Goal: Task Accomplishment & Management: Manage account settings

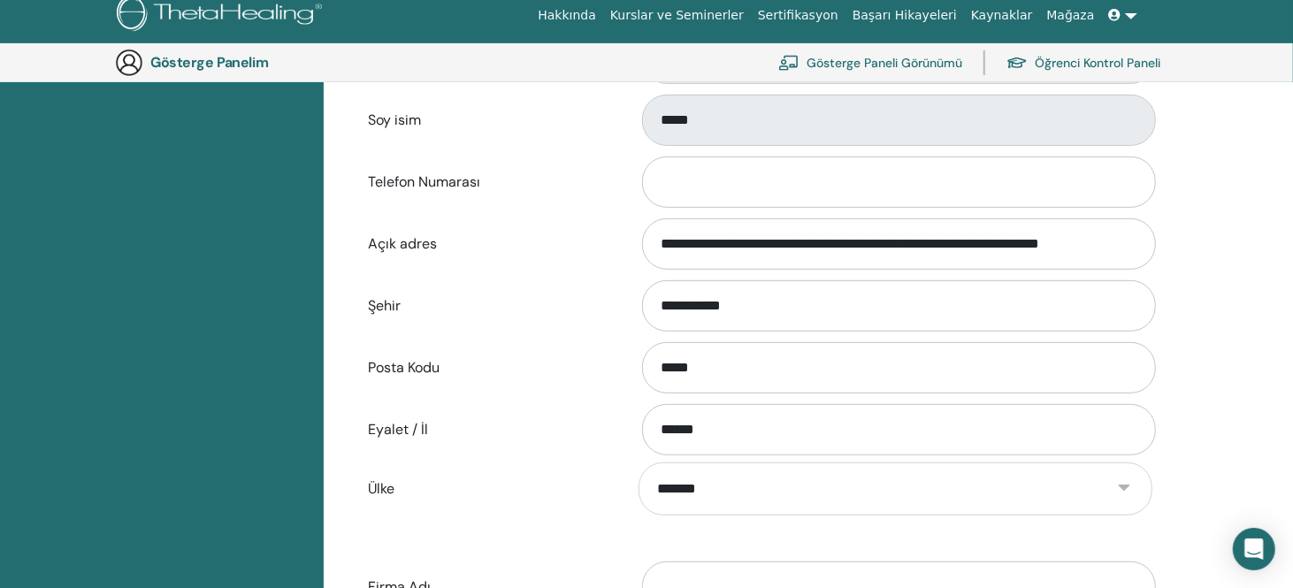
scroll to position [481, 0]
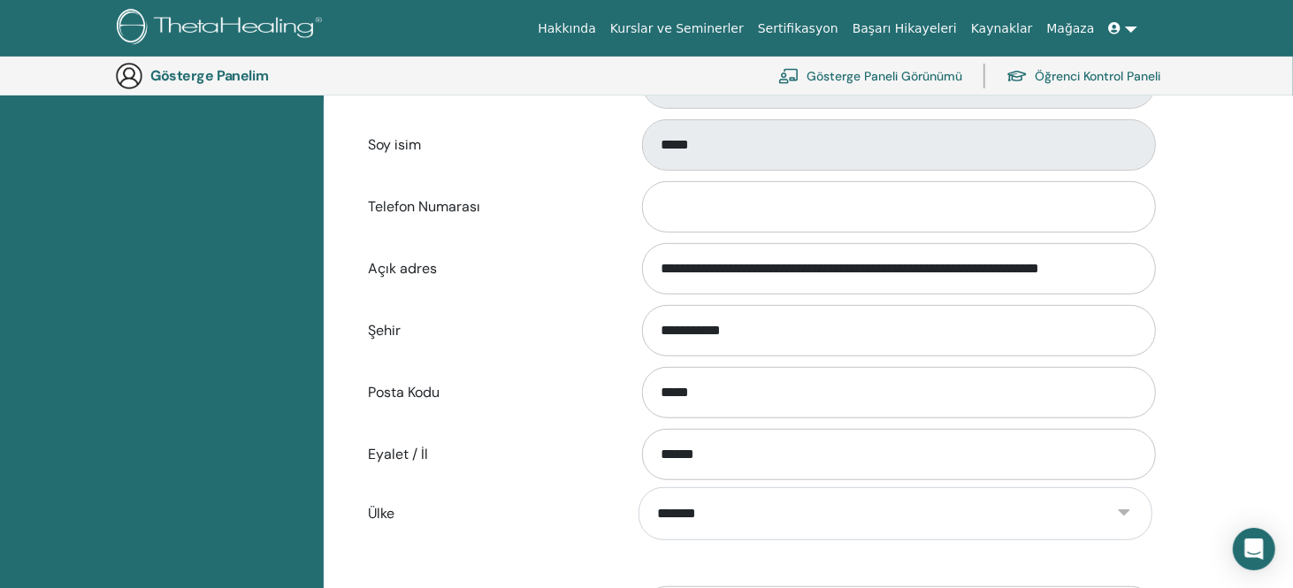
click at [921, 76] on font "Gösterge Paneli Görünümü" at bounding box center [885, 77] width 156 height 16
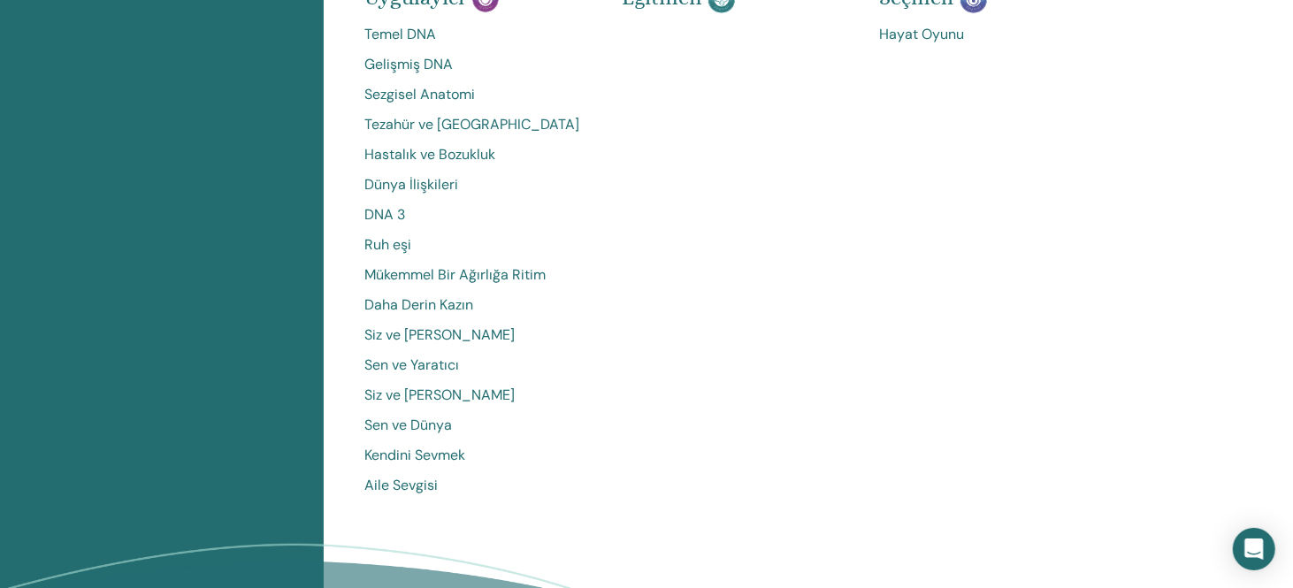
scroll to position [619, 0]
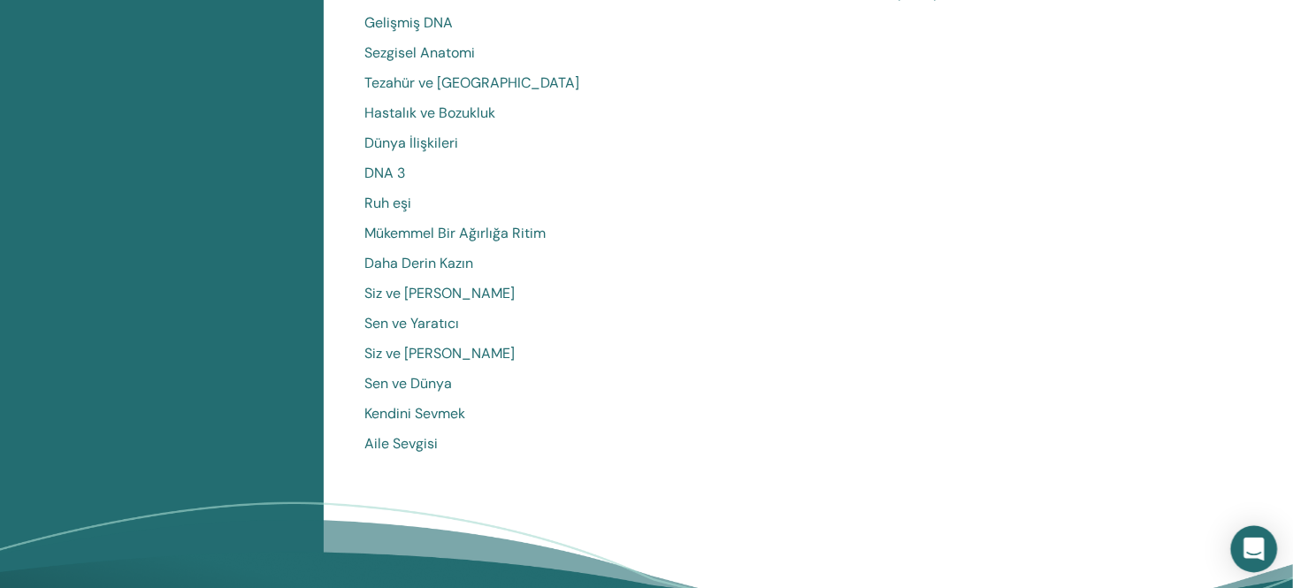
click at [1267, 563] on div "Open Intercom Messenger" at bounding box center [1254, 549] width 47 height 47
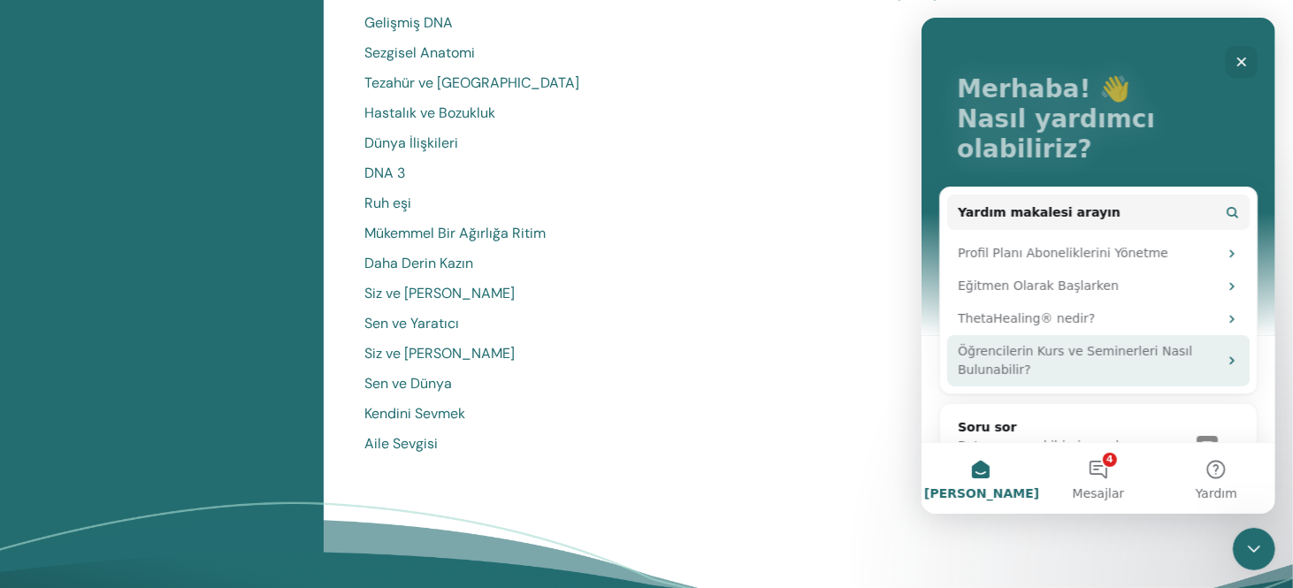
scroll to position [74, 0]
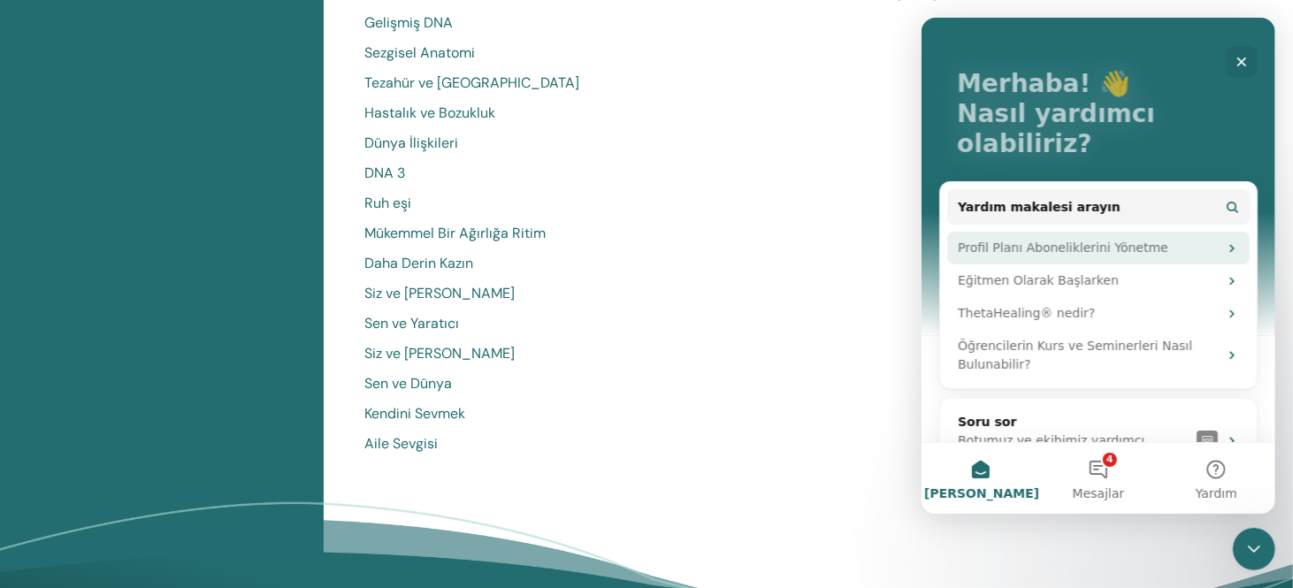
click at [1100, 241] on font "Profil Planı Aboneliklerini Yönetme" at bounding box center [1062, 248] width 211 height 14
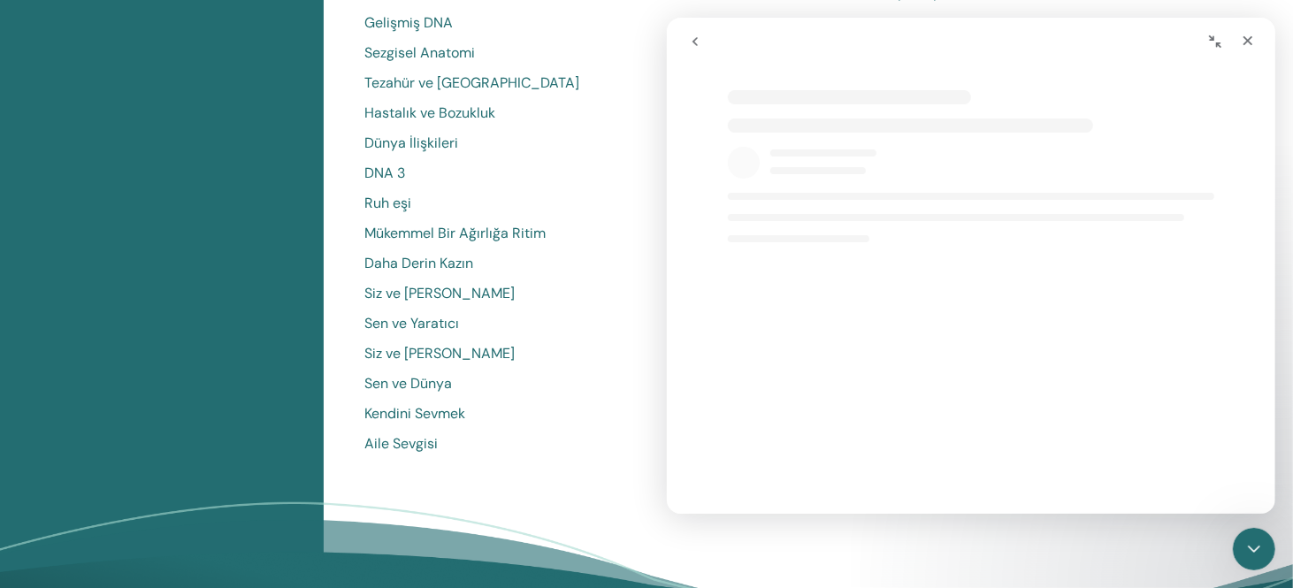
scroll to position [0, 0]
select select "**"
click at [699, 40] on icon "go back" at bounding box center [694, 41] width 14 height 14
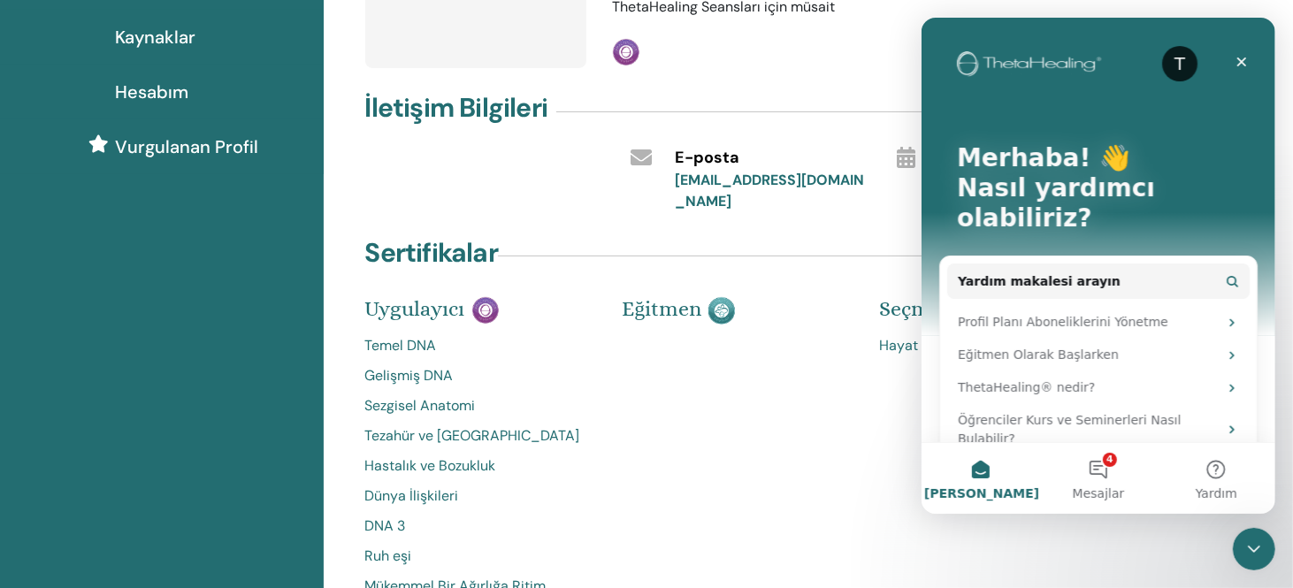
scroll to position [265, 0]
click at [1245, 55] on icon "Kapat" at bounding box center [1241, 62] width 14 height 14
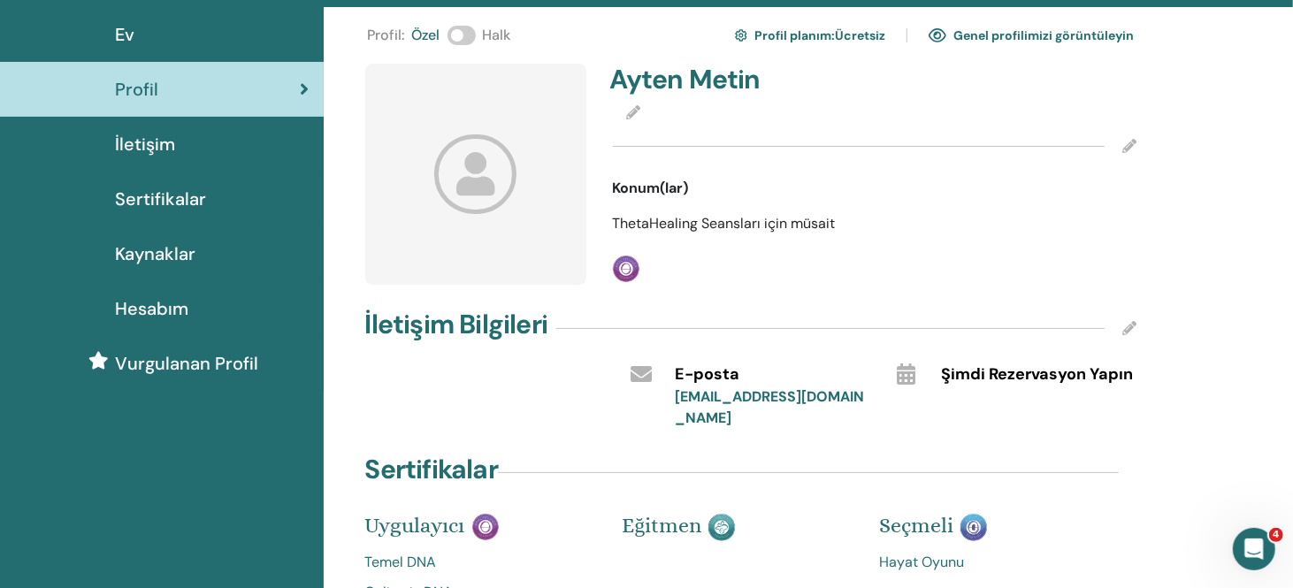
scroll to position [0, 0]
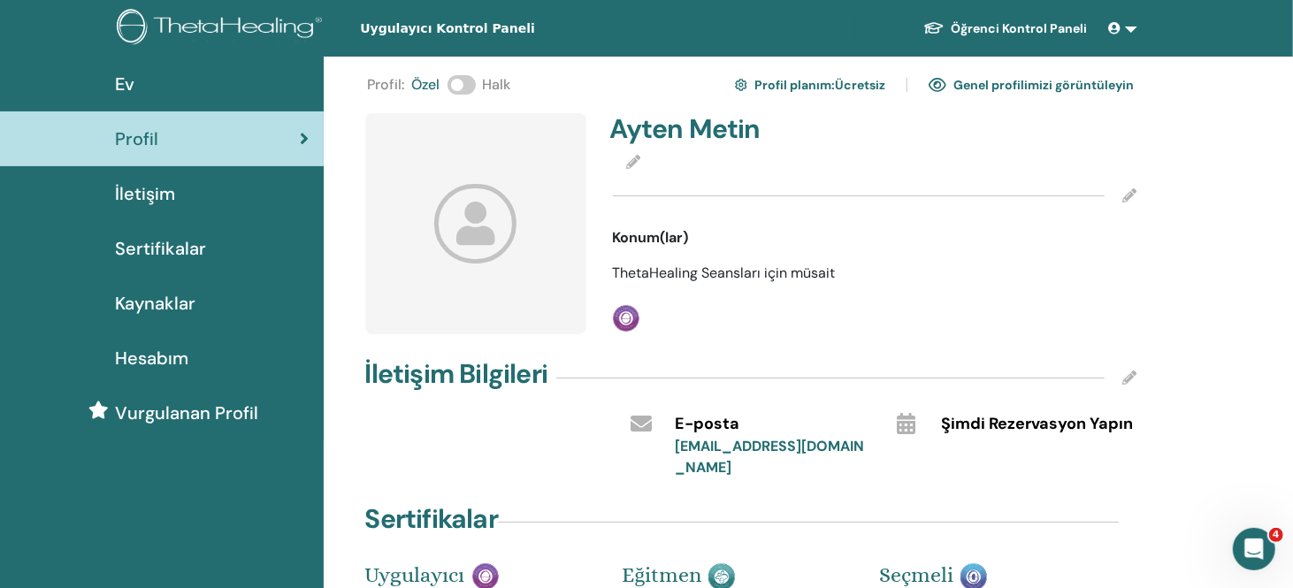
click at [472, 83] on span at bounding box center [462, 84] width 28 height 19
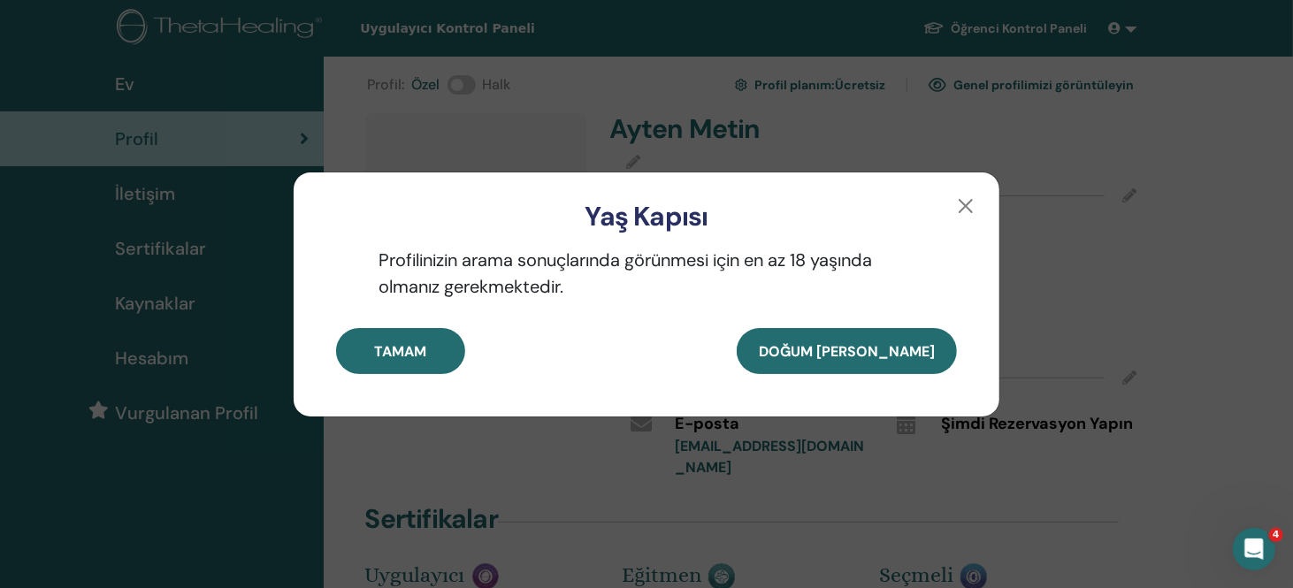
click at [476, 83] on div "Yaş Kapısı Profilinizin arama sonuçlarında görünmesi için en az 18 yaşında olma…" at bounding box center [646, 294] width 1293 height 588
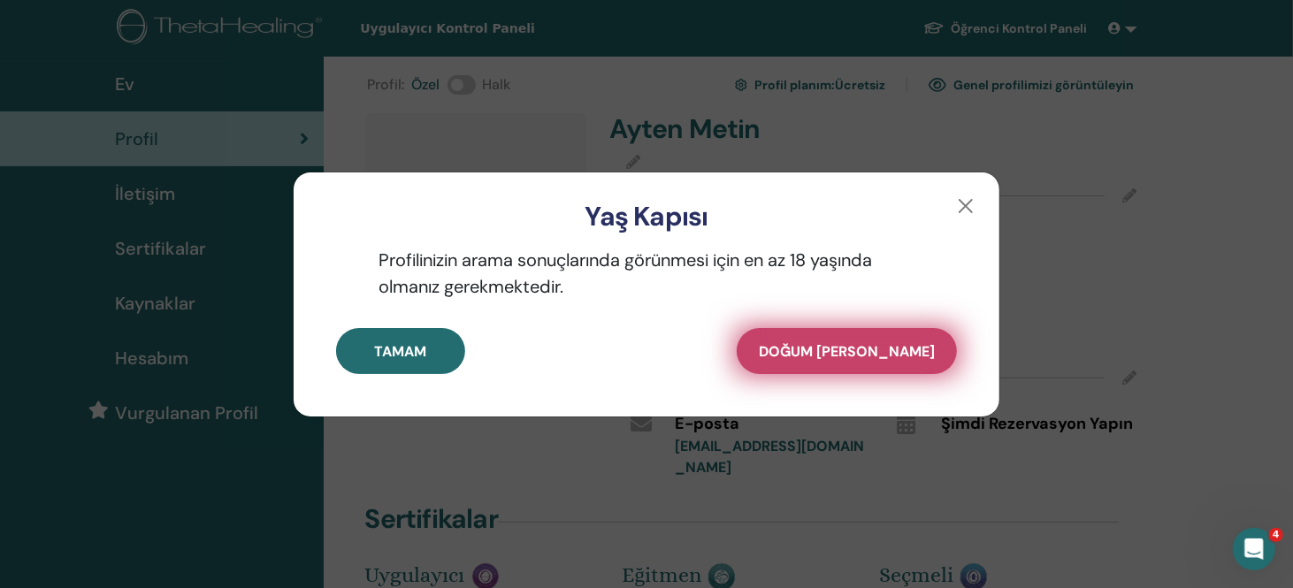
click at [874, 352] on font "Doğum Tarihimi Ayarla" at bounding box center [847, 351] width 176 height 19
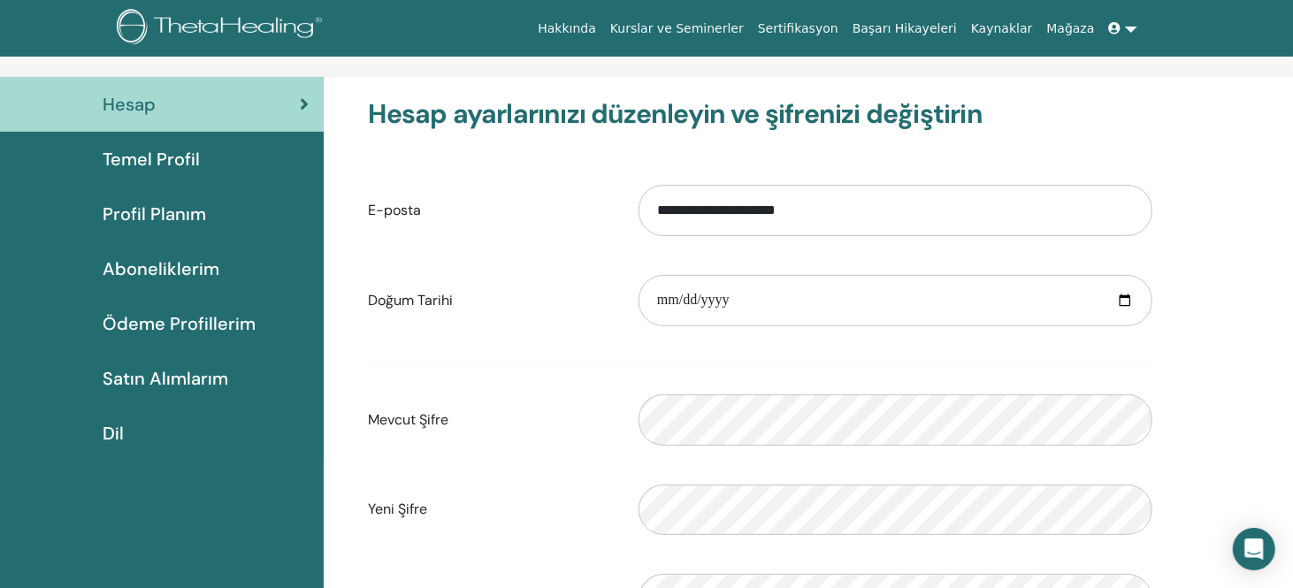
scroll to position [88, 0]
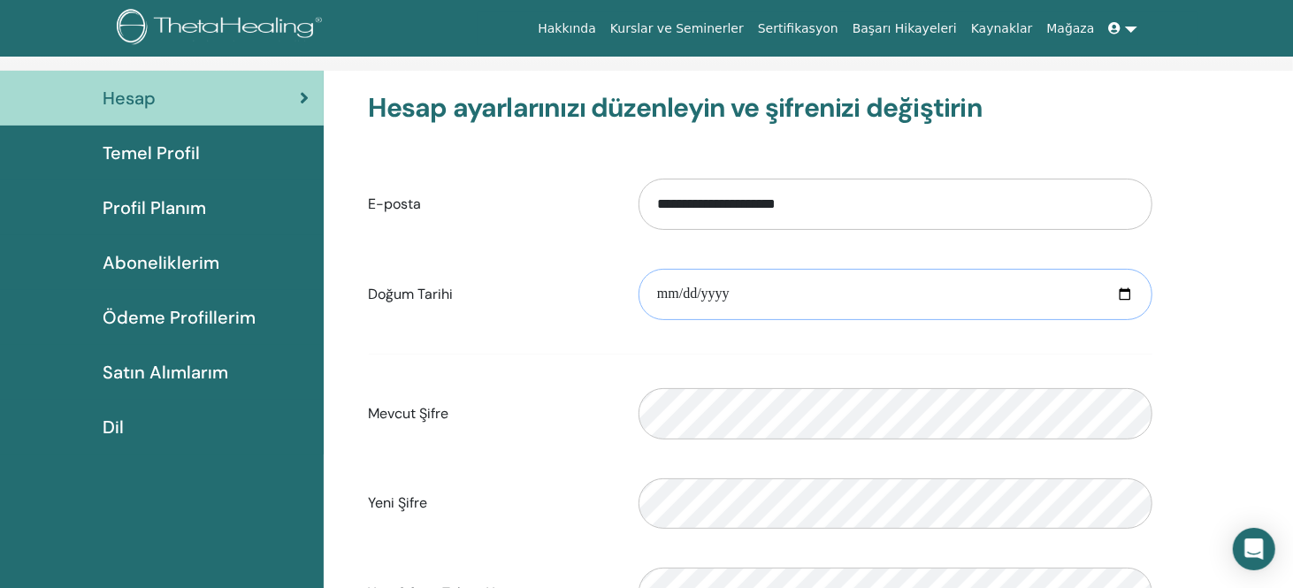
click at [794, 303] on input "date" at bounding box center [896, 294] width 514 height 51
type input "**********"
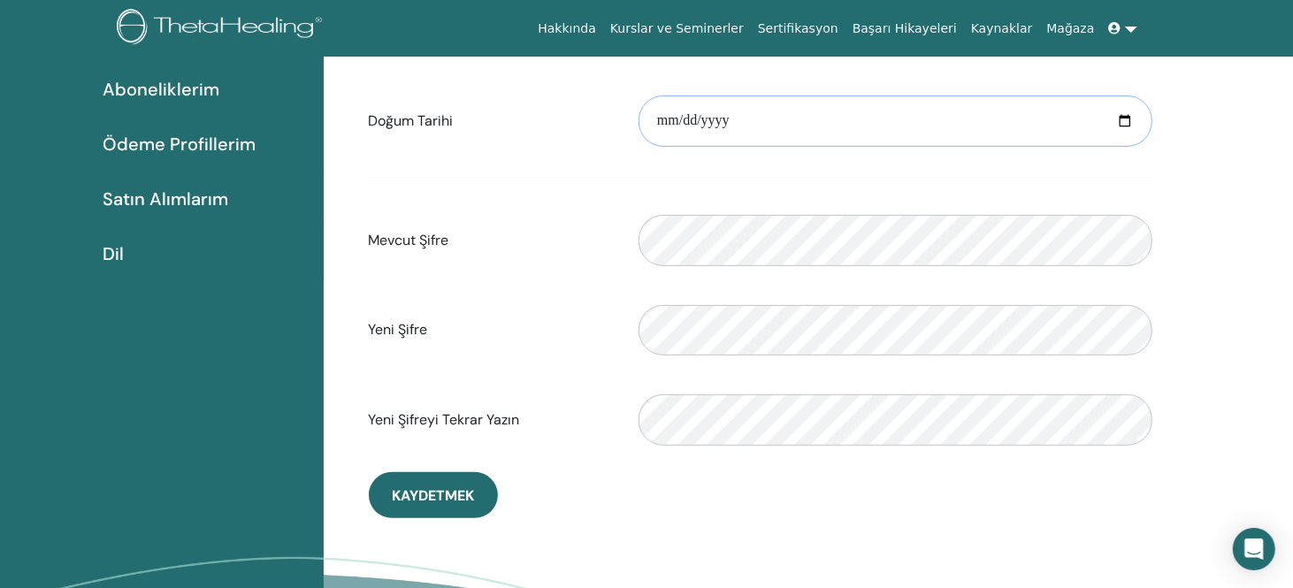
scroll to position [304, 0]
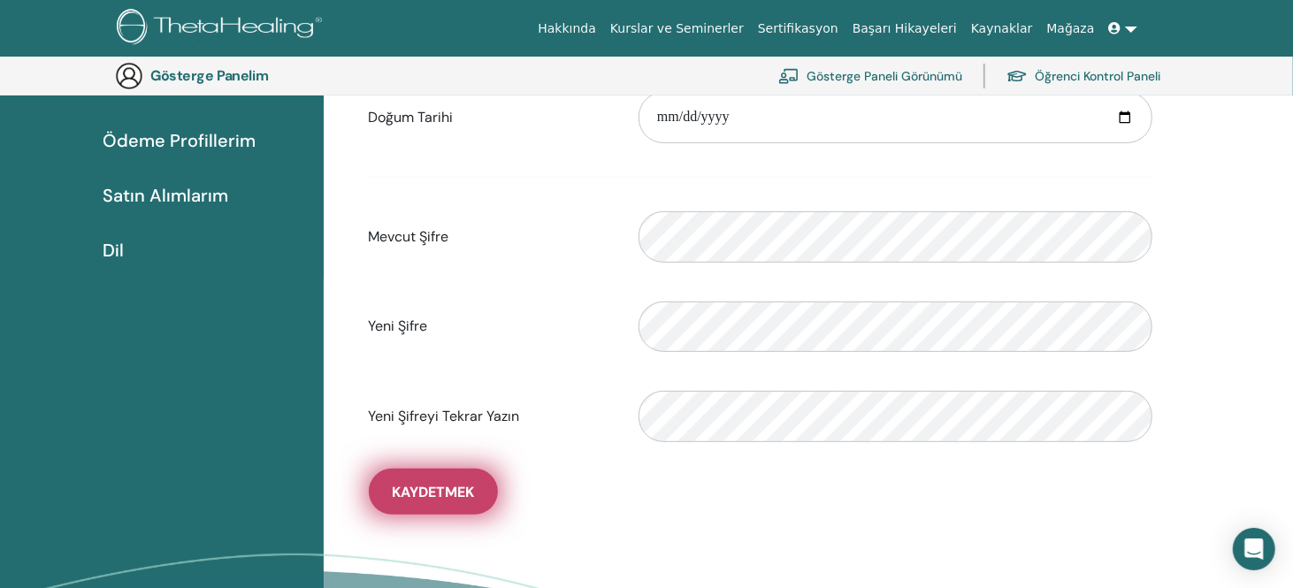
click at [471, 494] on font "Kaydetmek" at bounding box center [433, 492] width 82 height 19
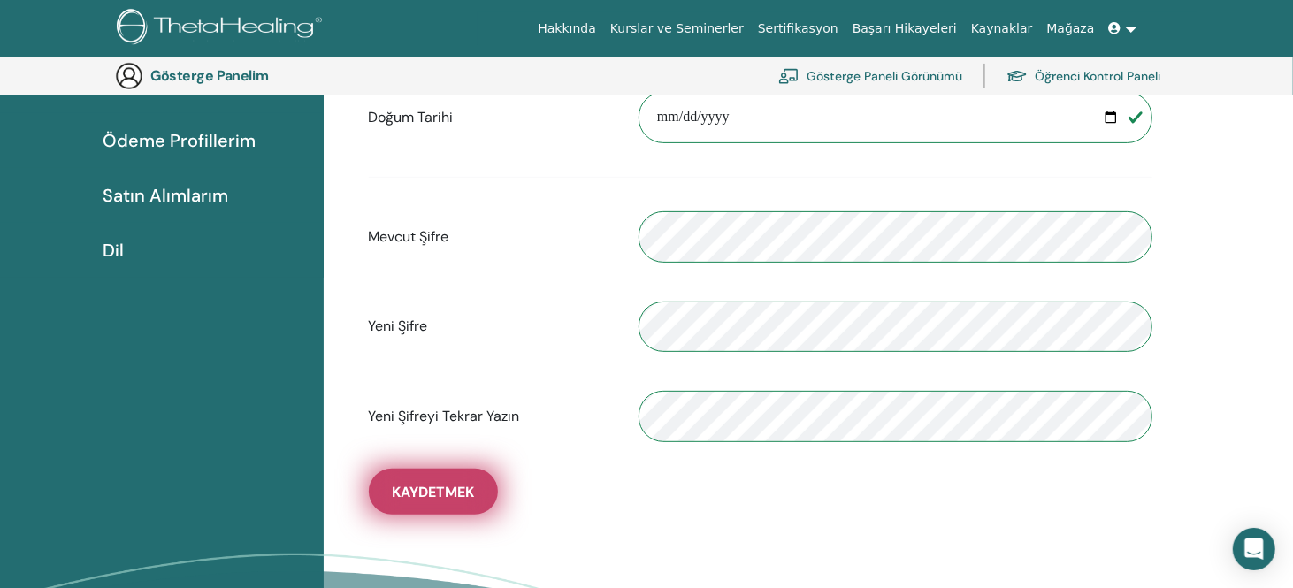
click at [425, 487] on font "Kaydetmek" at bounding box center [433, 492] width 82 height 19
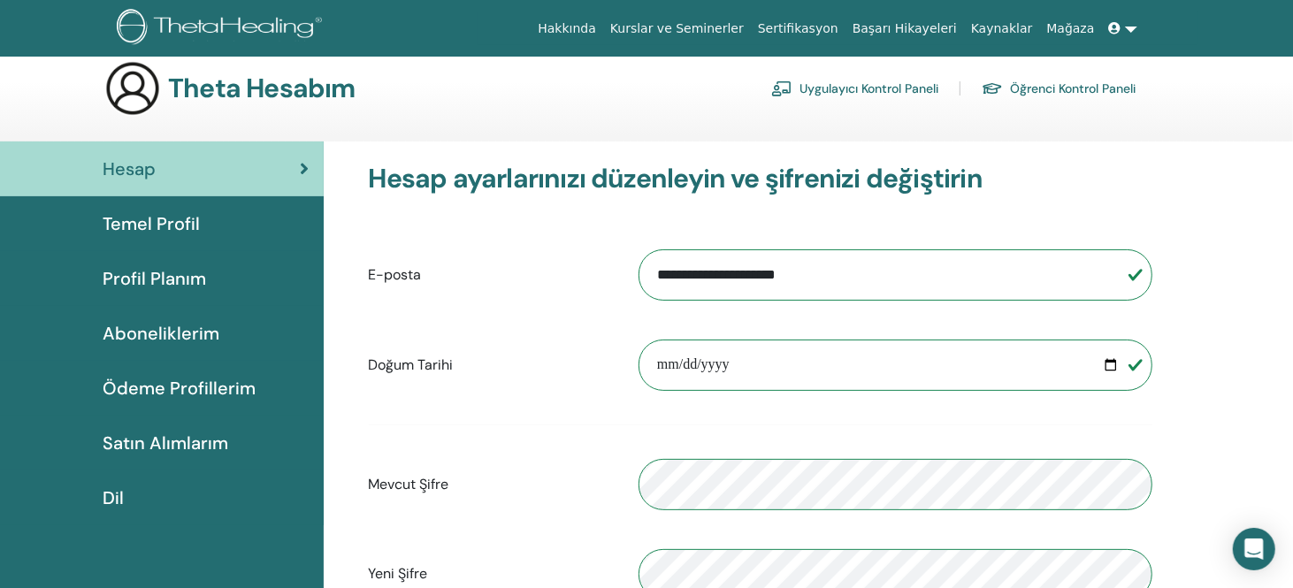
scroll to position [0, 0]
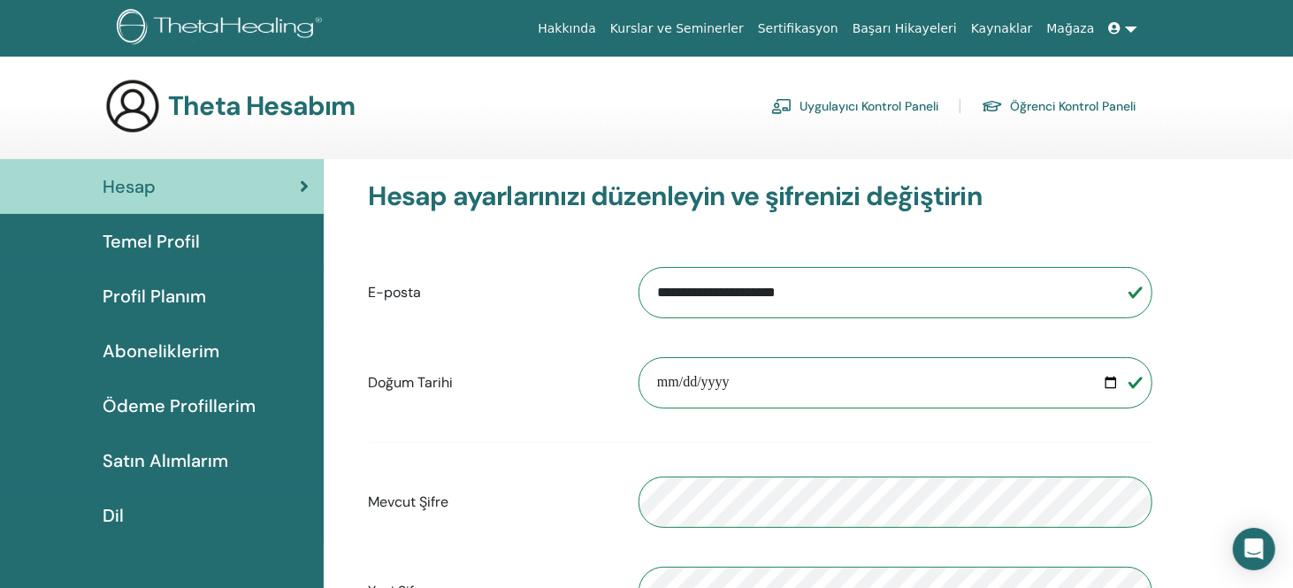
click at [901, 109] on font "Uygulayıcı Kontrol Paneli" at bounding box center [869, 107] width 139 height 16
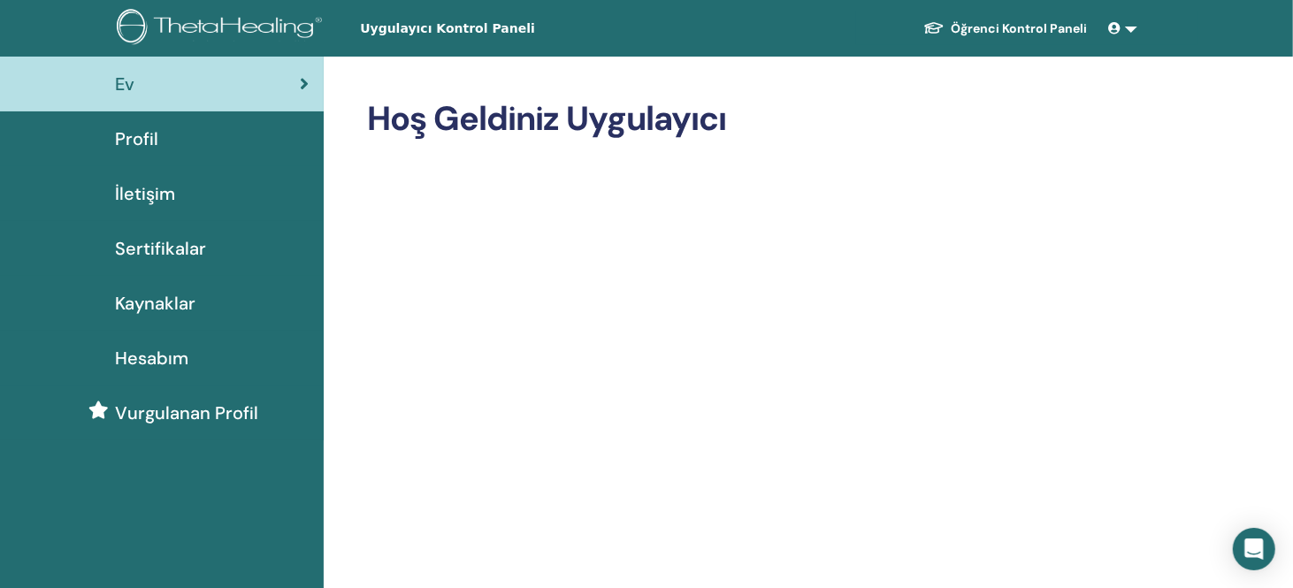
click at [451, 28] on font "Uygulayıcı Kontrol Paneli" at bounding box center [447, 28] width 175 height 14
click at [1042, 27] on font "Öğrenci Kontrol Paneli" at bounding box center [1020, 28] width 136 height 16
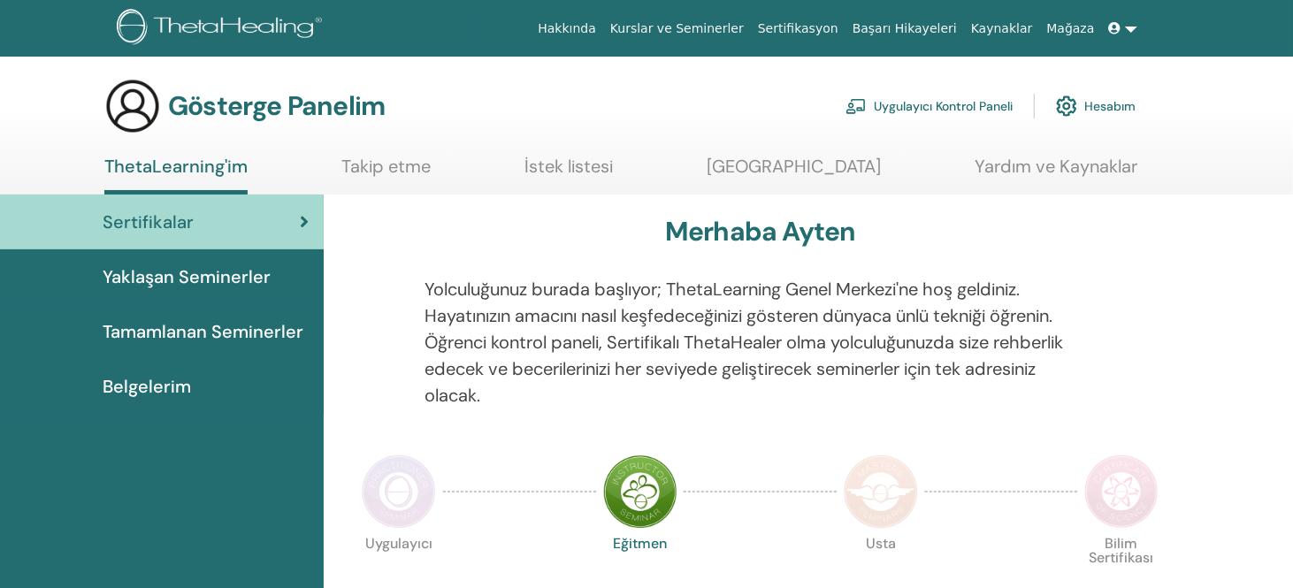
click at [1109, 111] on font "Hesabım" at bounding box center [1109, 107] width 51 height 16
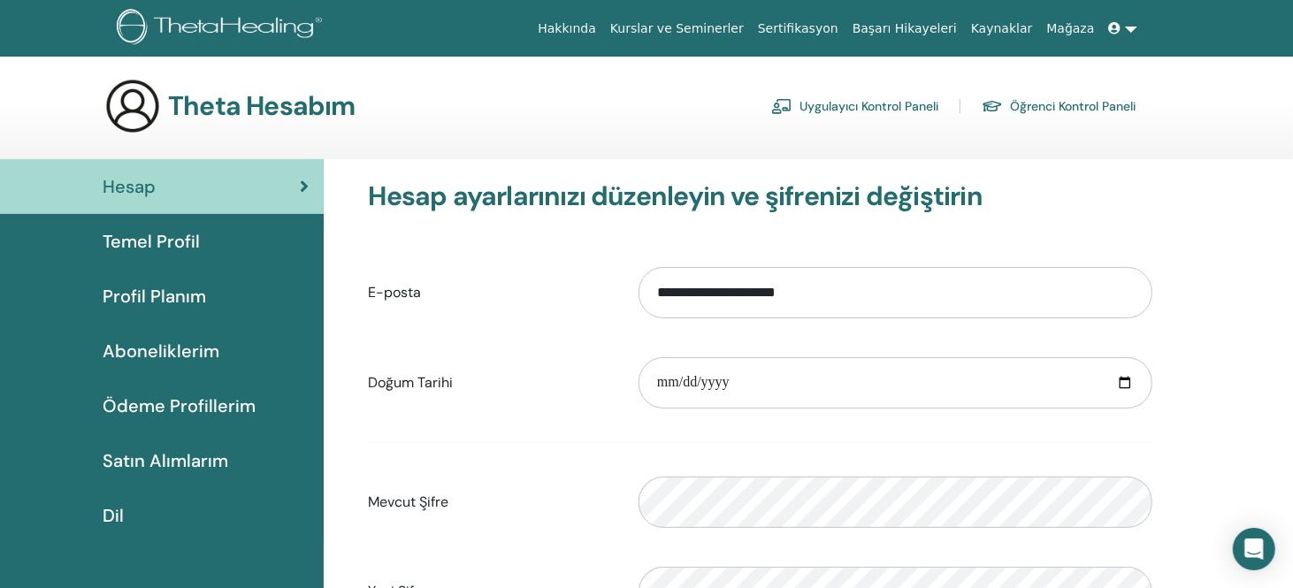
click at [182, 348] on font "Aboneliklerim" at bounding box center [161, 351] width 117 height 23
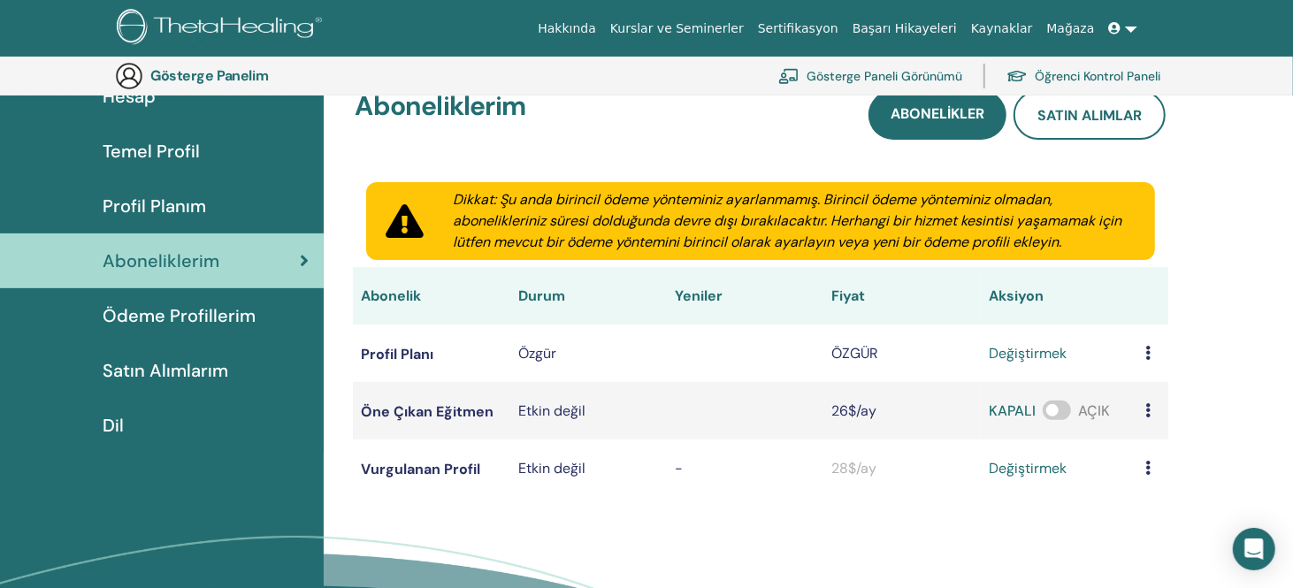
scroll to position [127, 0]
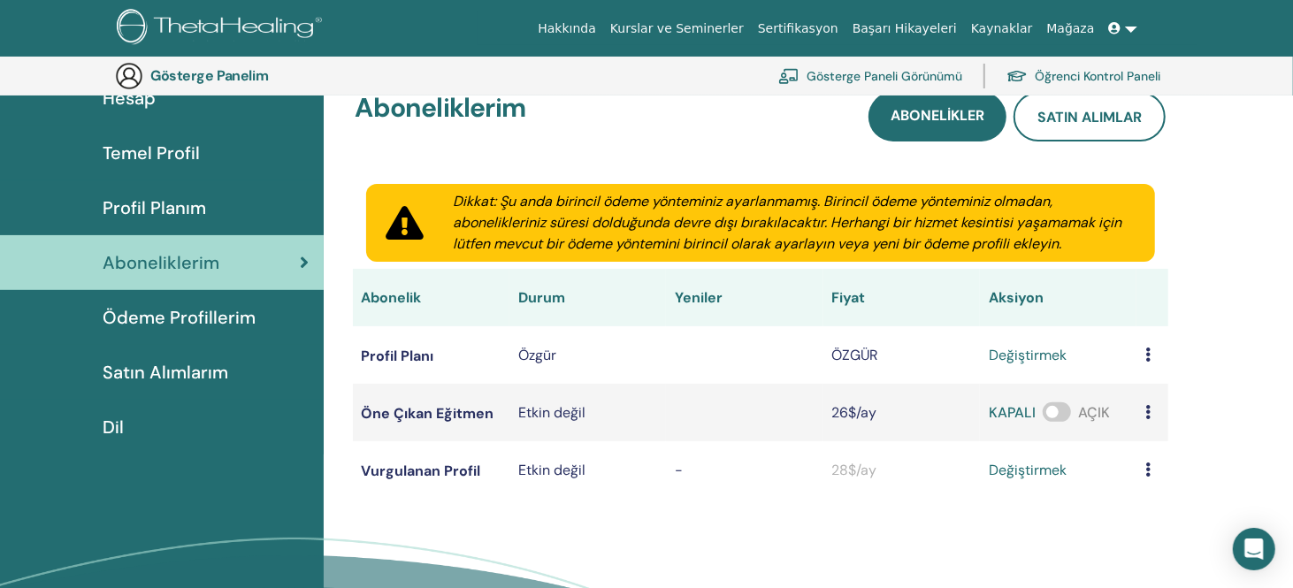
click at [1150, 354] on icon at bounding box center [1148, 355] width 5 height 14
click at [1149, 414] on icon at bounding box center [1148, 412] width 5 height 14
click at [1151, 478] on td at bounding box center [1153, 469] width 32 height 57
click at [1149, 471] on icon at bounding box center [1148, 470] width 5 height 14
click at [1148, 470] on icon at bounding box center [1148, 470] width 5 height 14
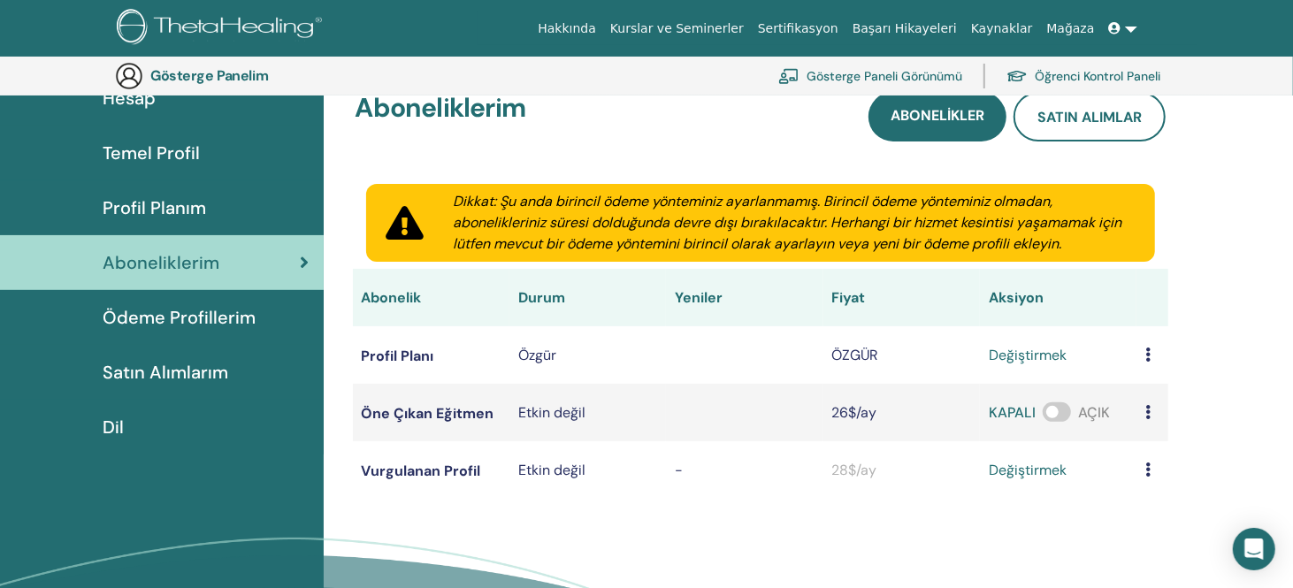
click at [544, 356] on font "Özgür" at bounding box center [537, 355] width 38 height 19
click at [188, 372] on font "Satın Alımlarım" at bounding box center [166, 372] width 126 height 23
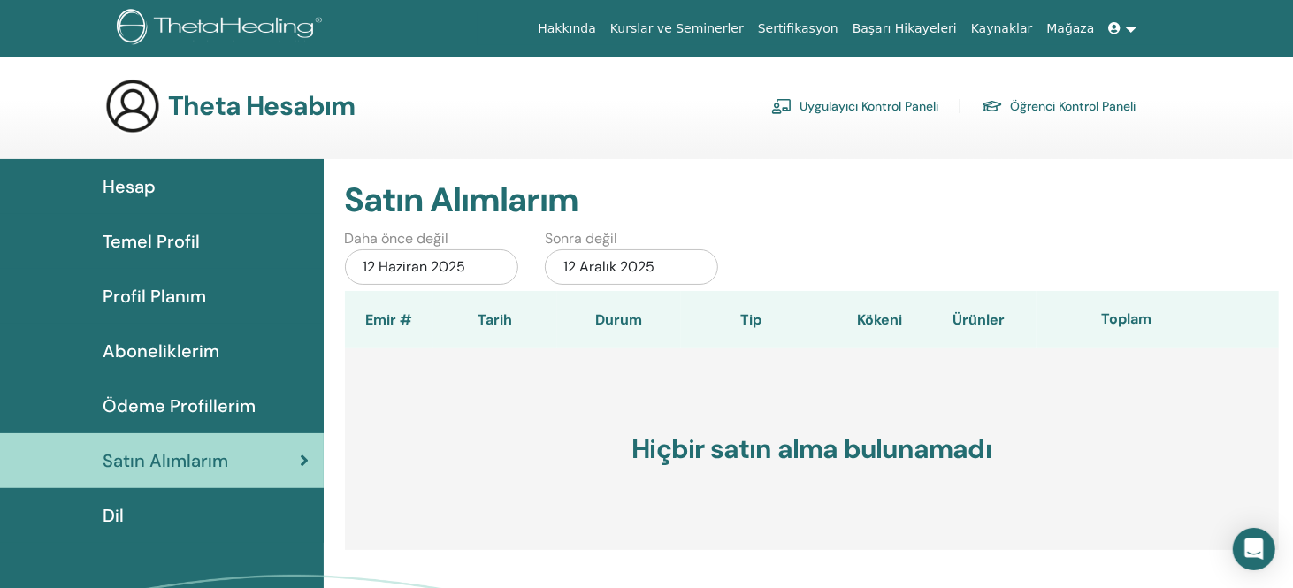
click at [209, 405] on font "Ödeme Profillerim" at bounding box center [179, 406] width 153 height 23
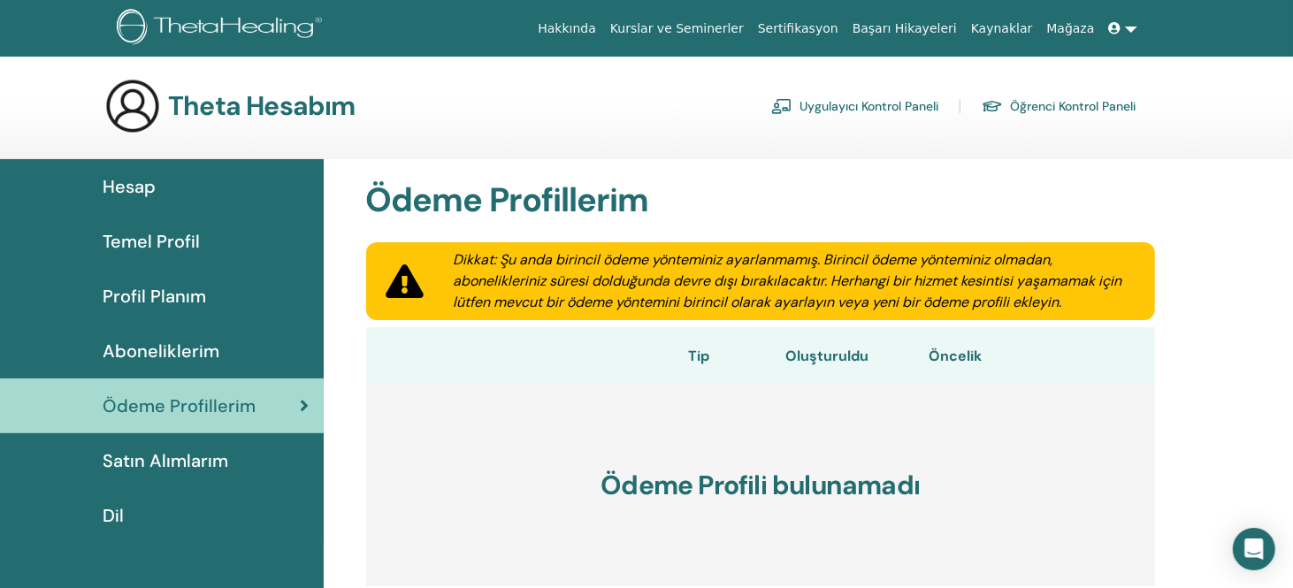
click at [158, 294] on font "Profil Planım" at bounding box center [154, 296] width 103 height 23
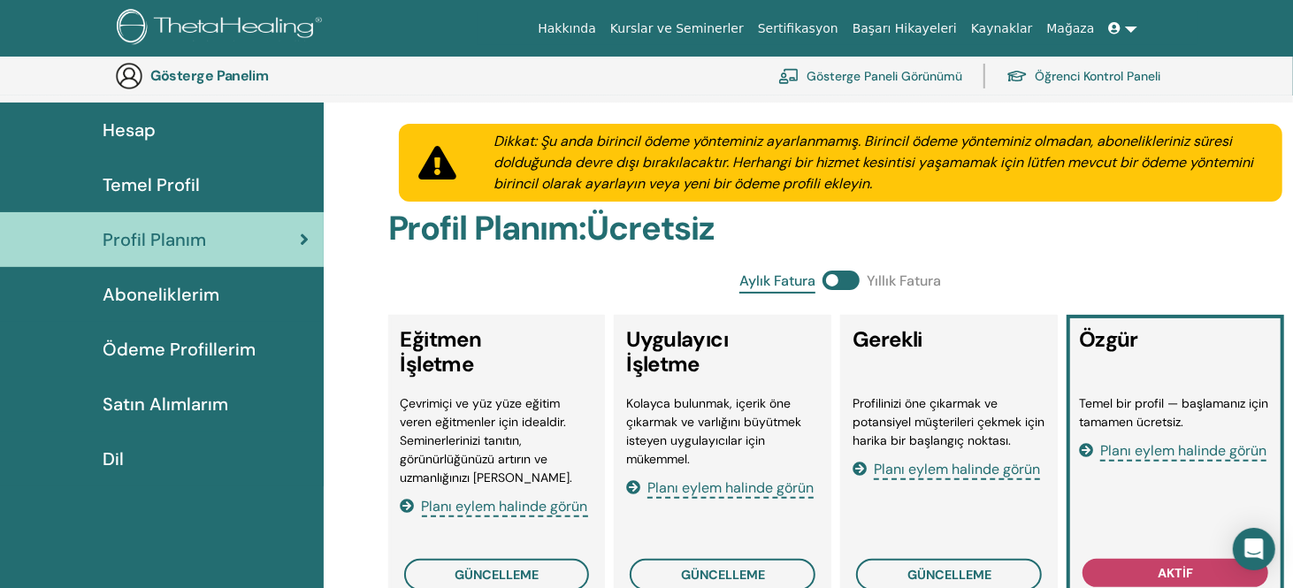
scroll to position [216, 0]
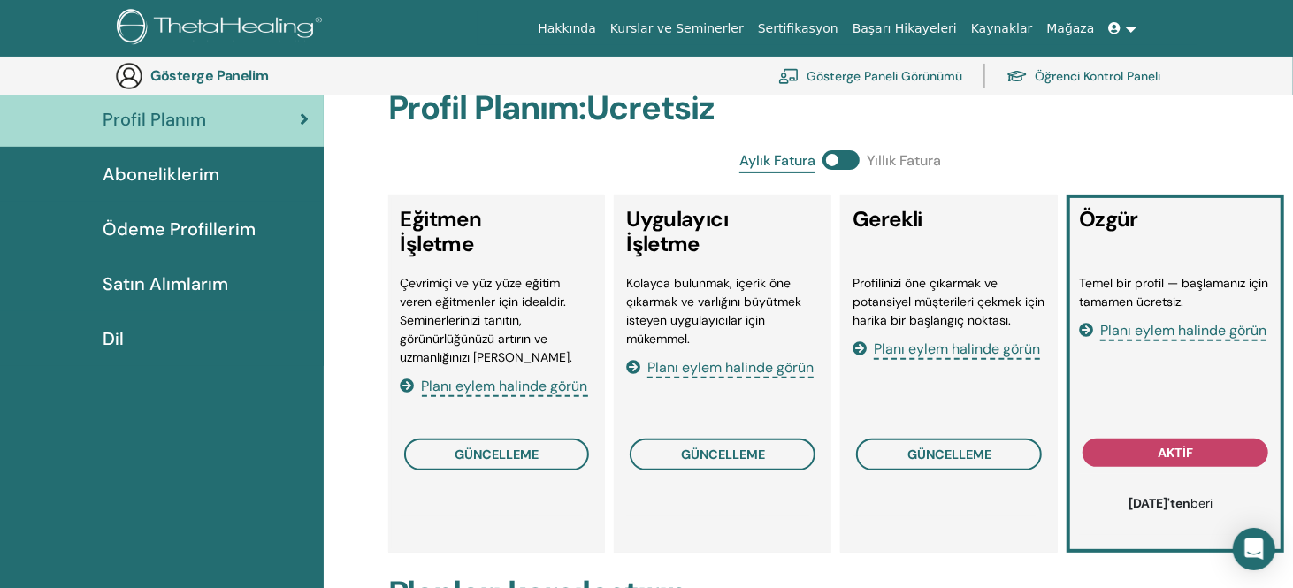
click at [745, 370] on font "Planı eylem halinde görün" at bounding box center [731, 367] width 166 height 19
click at [727, 456] on font "güncelleme" at bounding box center [723, 455] width 84 height 16
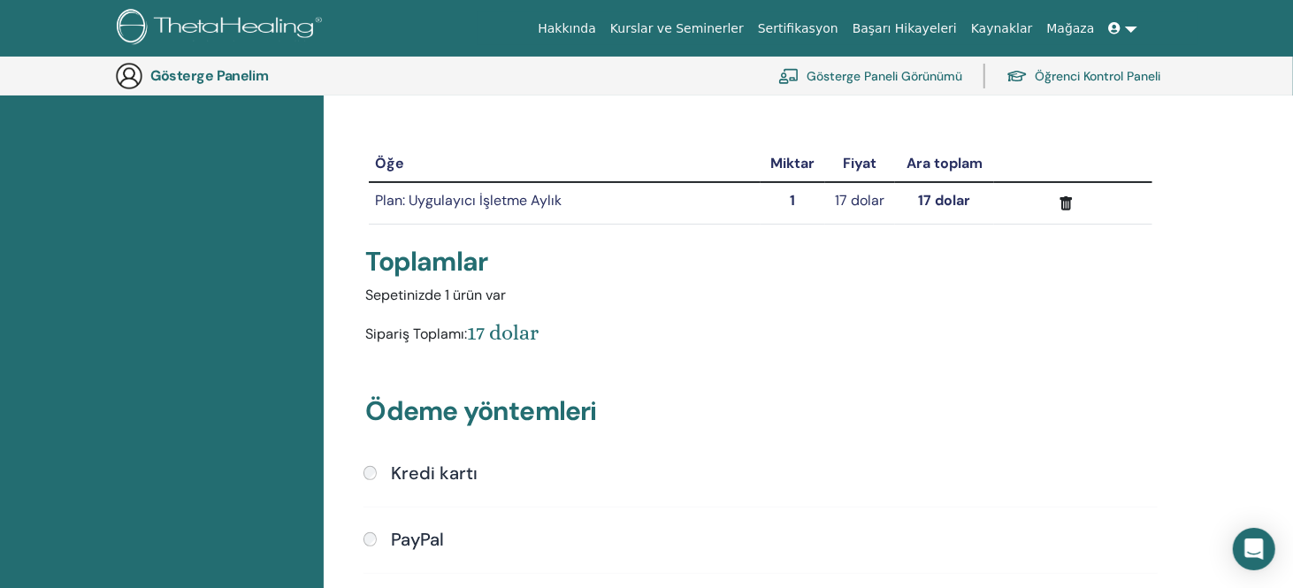
scroll to position [127, 0]
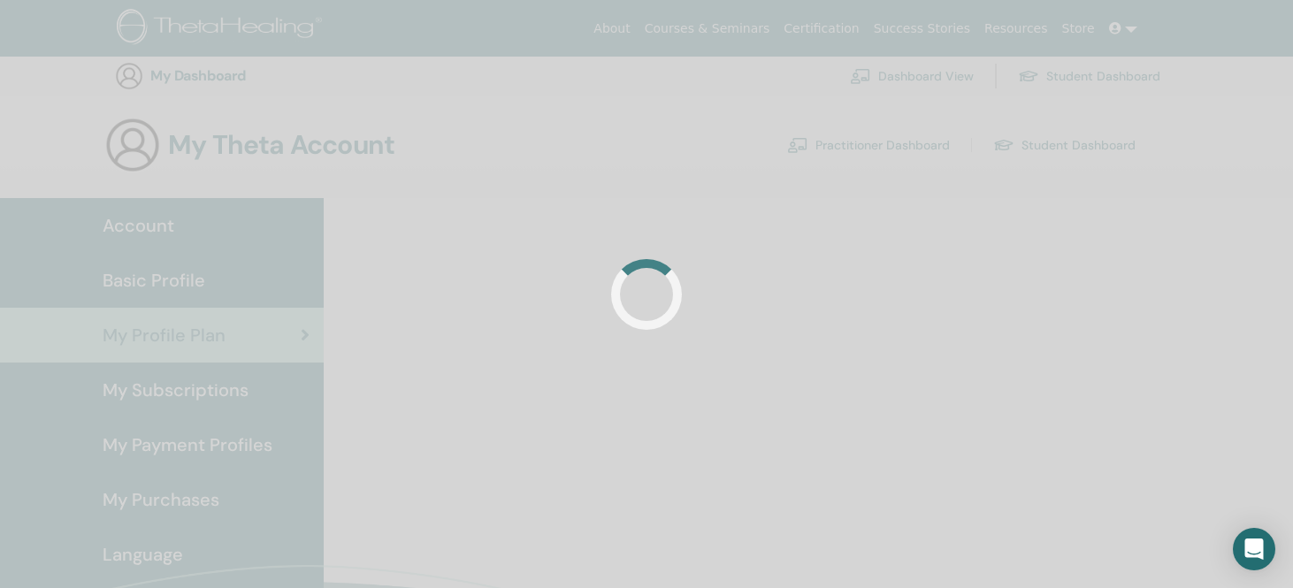
scroll to position [216, 0]
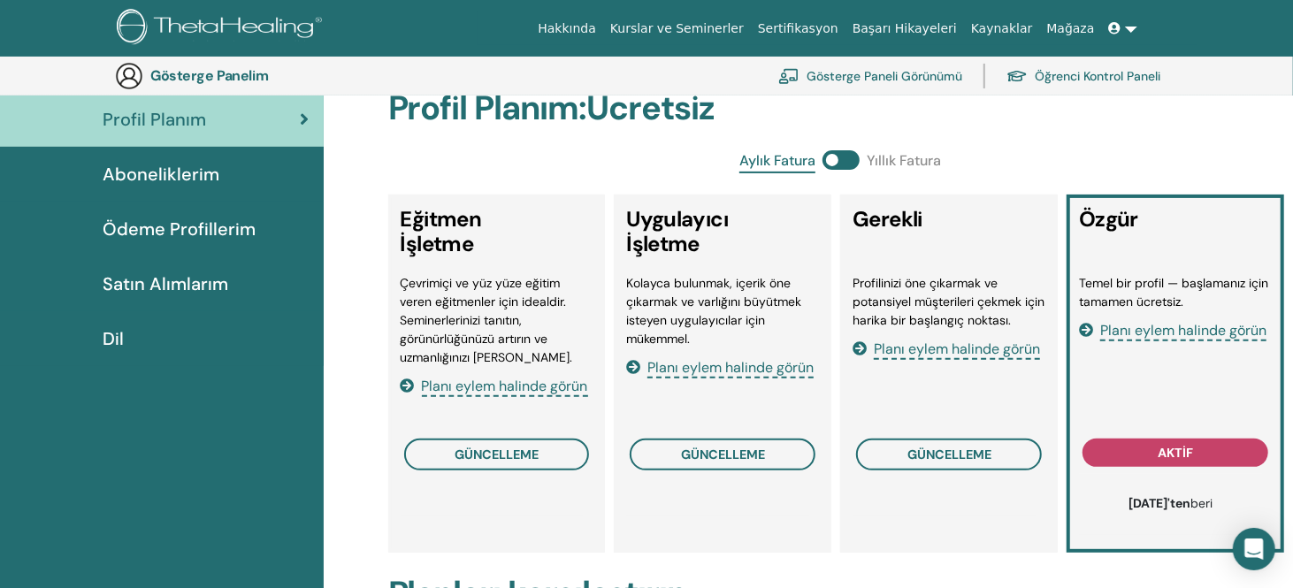
click at [1162, 333] on font "Planı eylem halinde görün" at bounding box center [1183, 330] width 166 height 19
click at [236, 77] on font "Gösterge Panelim" at bounding box center [209, 75] width 118 height 19
click at [135, 77] on img at bounding box center [129, 76] width 28 height 28
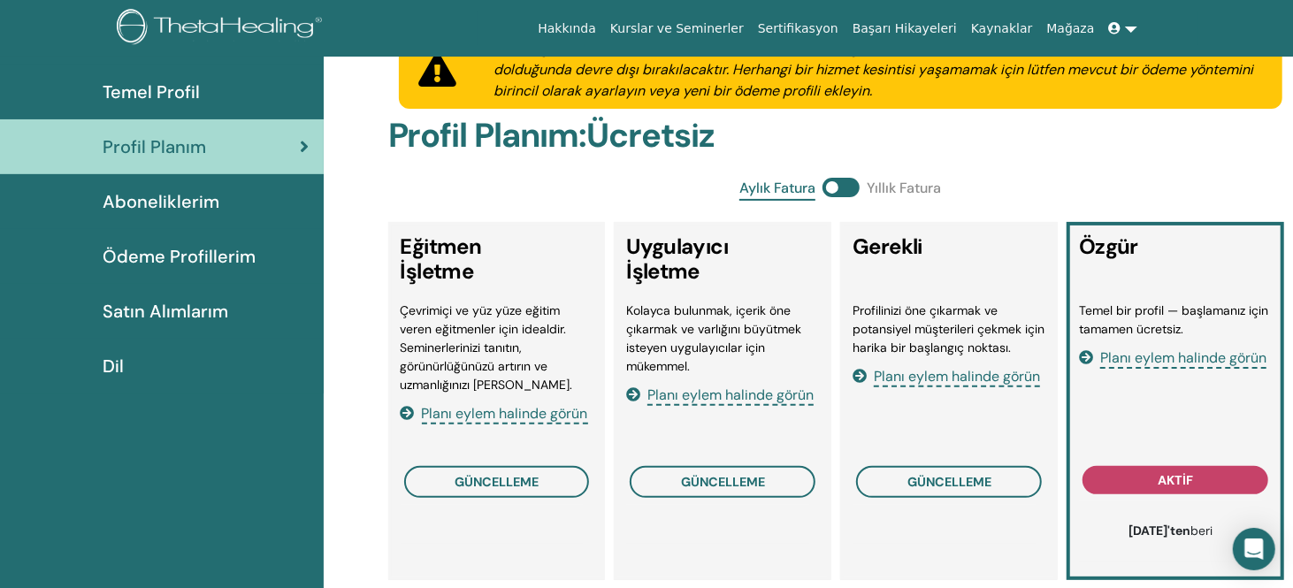
scroll to position [0, 0]
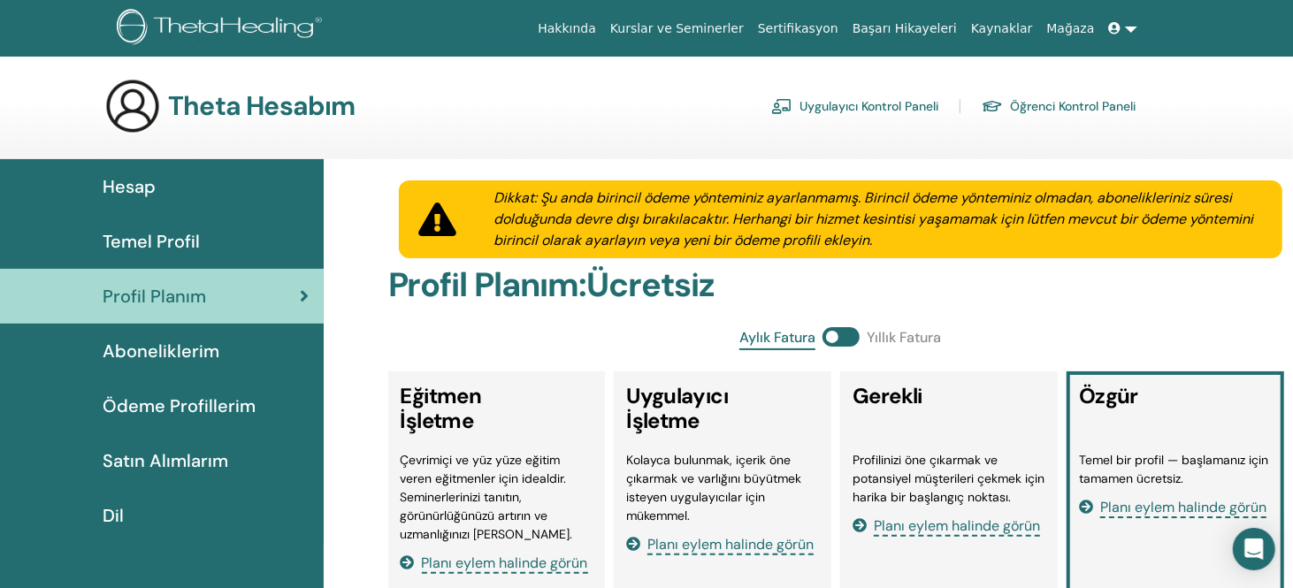
click at [1080, 103] on font "Öğrenci Kontrol Paneli" at bounding box center [1073, 107] width 126 height 16
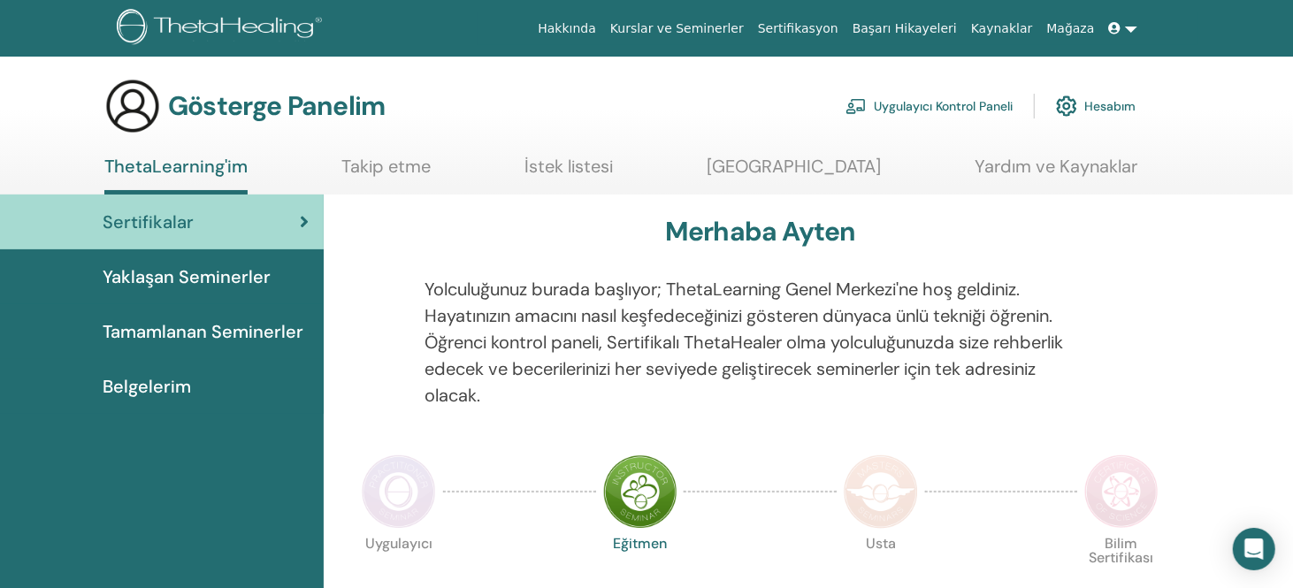
click at [235, 269] on font "Yaklaşan Seminerler" at bounding box center [187, 276] width 168 height 23
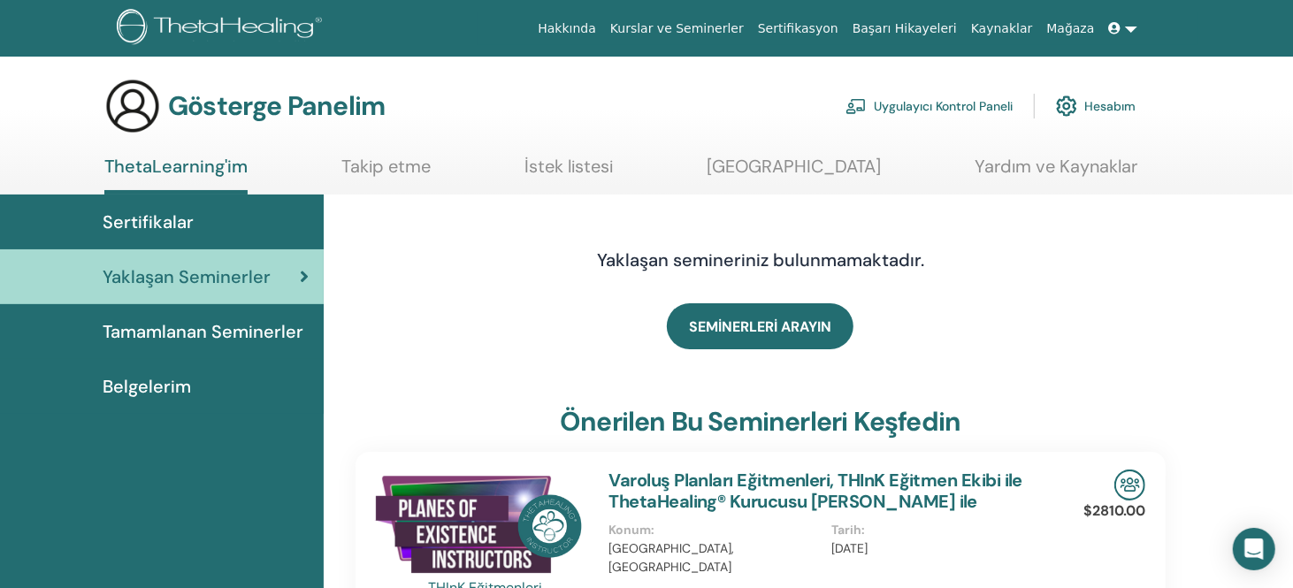
click at [241, 329] on font "Tamamlanan Seminerler" at bounding box center [203, 331] width 201 height 23
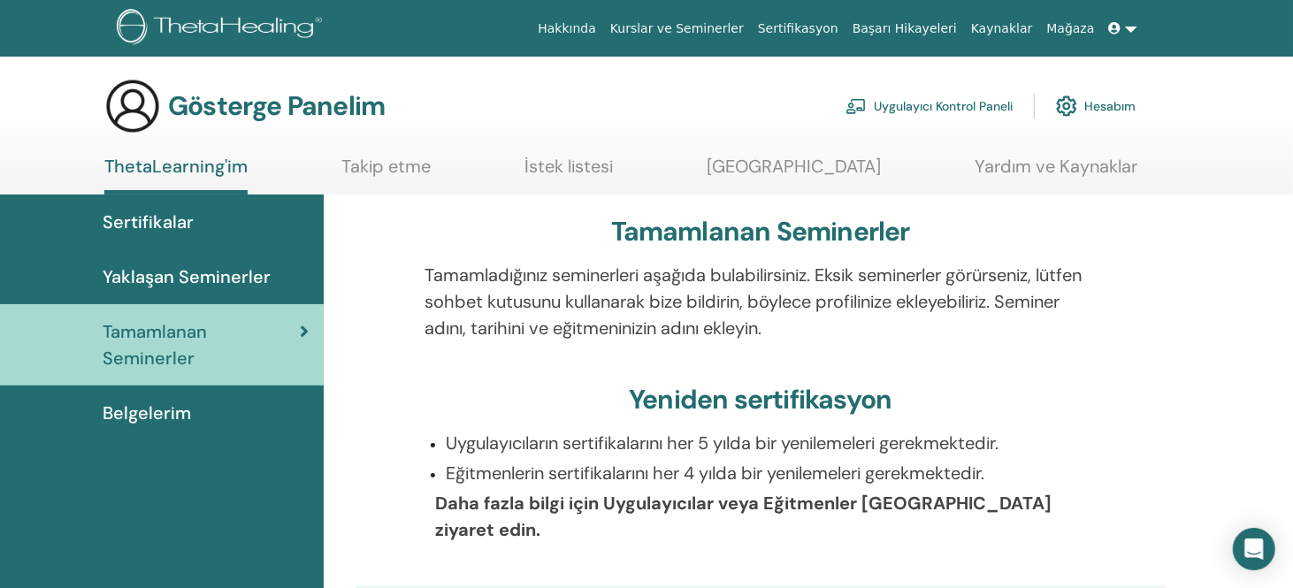
click at [407, 167] on font "Takip etme" at bounding box center [385, 166] width 89 height 23
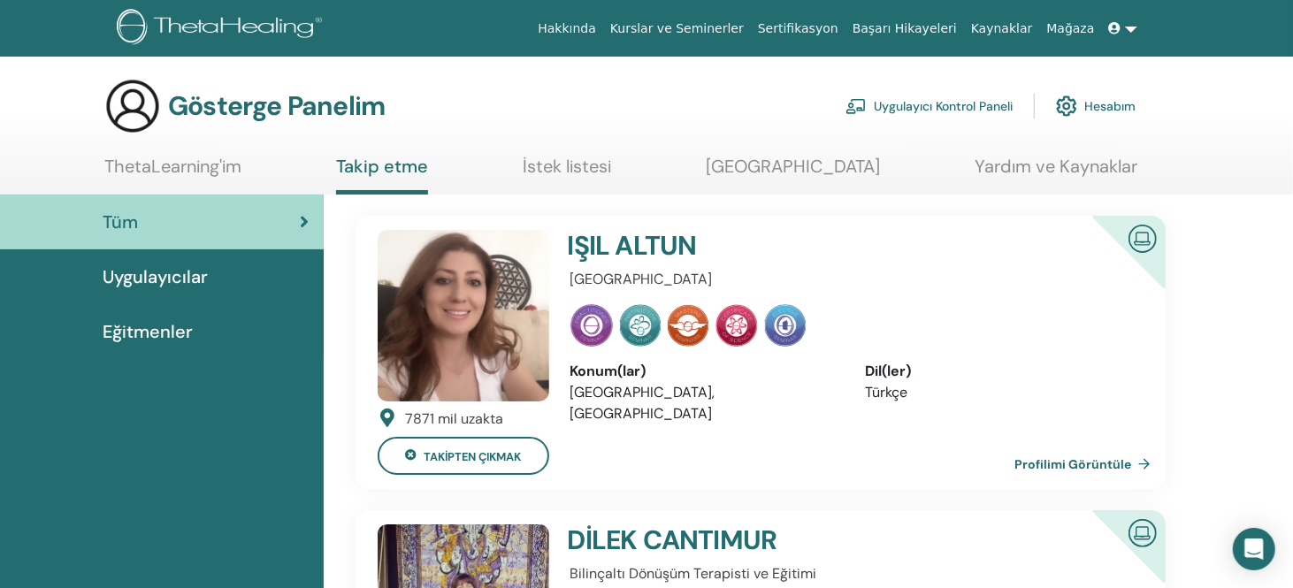
click at [610, 238] on font "IŞIL" at bounding box center [589, 245] width 42 height 34
click at [471, 327] on img at bounding box center [464, 316] width 172 height 172
